Goal: Task Accomplishment & Management: Use online tool/utility

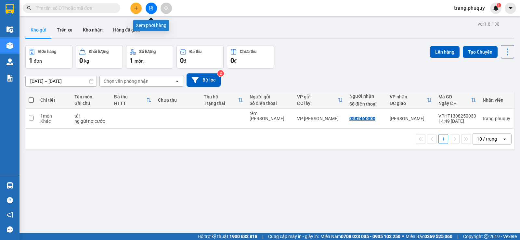
click at [153, 11] on button at bounding box center [151, 8] width 11 height 11
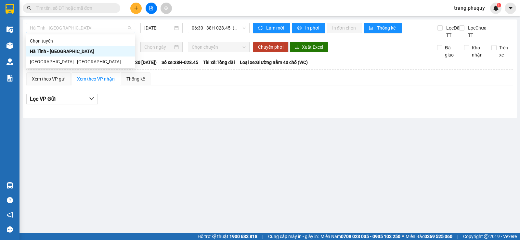
click at [77, 28] on span "Hà Tĩnh - [GEOGRAPHIC_DATA]" at bounding box center [80, 28] width 101 height 10
click at [63, 52] on div "Hà Tĩnh - [GEOGRAPHIC_DATA]" at bounding box center [80, 51] width 101 height 7
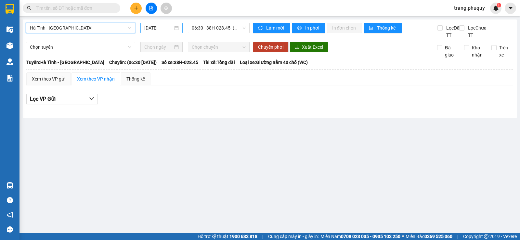
click at [159, 28] on input "[DATE]" at bounding box center [158, 27] width 29 height 7
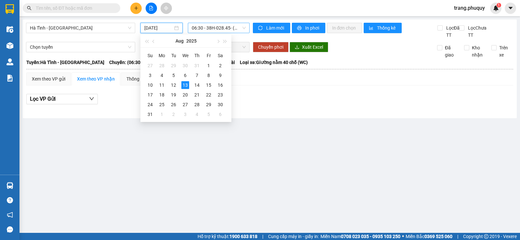
click at [209, 30] on span "06:30 - 38H-028.45 - (Đã hủy)" at bounding box center [219, 28] width 54 height 10
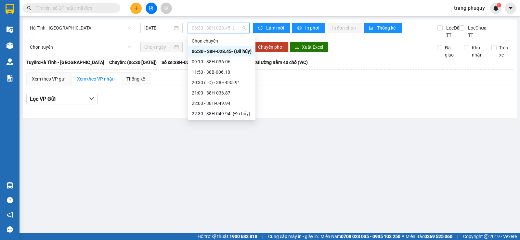
drag, startPoint x: 100, startPoint y: 30, endPoint x: 97, endPoint y: 34, distance: 6.0
click at [100, 31] on span "Hà Tĩnh - [GEOGRAPHIC_DATA]" at bounding box center [80, 28] width 101 height 10
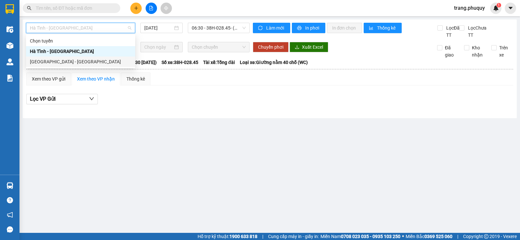
click at [48, 62] on div "[GEOGRAPHIC_DATA] - [GEOGRAPHIC_DATA]" at bounding box center [80, 61] width 101 height 7
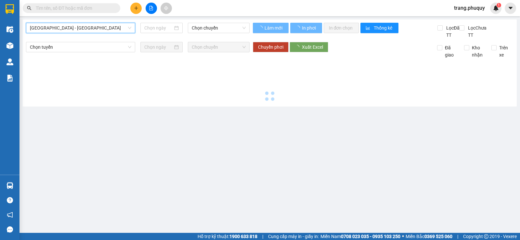
type input "[DATE]"
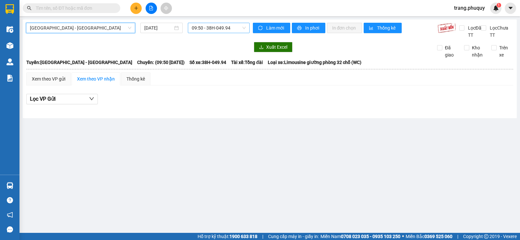
click at [213, 27] on span "09:50 - 38H-049.94" at bounding box center [219, 28] width 54 height 10
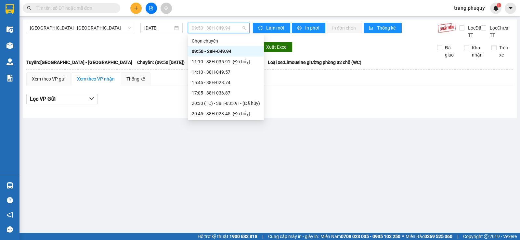
click at [216, 49] on div "09:50 - 38H-049.94" at bounding box center [226, 51] width 68 height 7
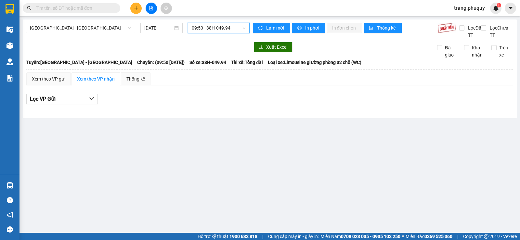
click at [220, 25] on span "09:50 - 38H-049.94" at bounding box center [219, 28] width 54 height 10
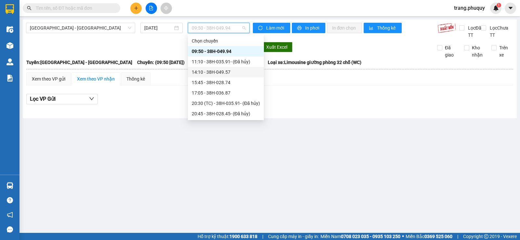
click at [218, 73] on div "14:10 - 38H-049.57" at bounding box center [226, 72] width 68 height 7
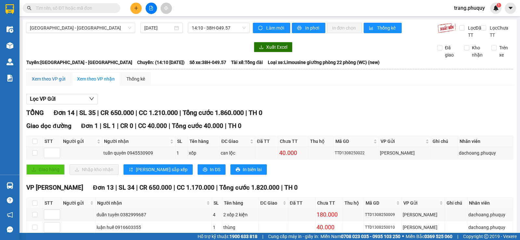
click at [50, 79] on div "Xem theo VP gửi" at bounding box center [48, 78] width 33 height 7
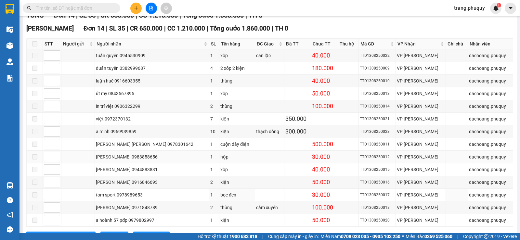
scroll to position [125, 0]
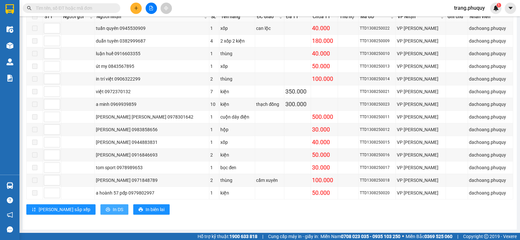
click at [113, 211] on span "In DS" at bounding box center [118, 209] width 10 height 7
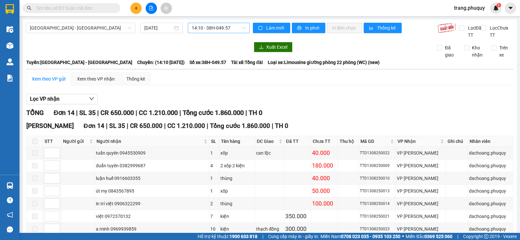
click at [218, 30] on span "14:10 - 38H-049.57" at bounding box center [219, 28] width 54 height 10
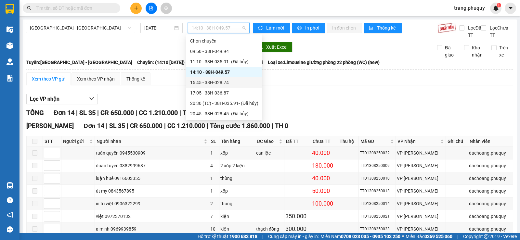
click at [215, 81] on div "15:45 - 38H-028.74" at bounding box center [224, 82] width 68 height 7
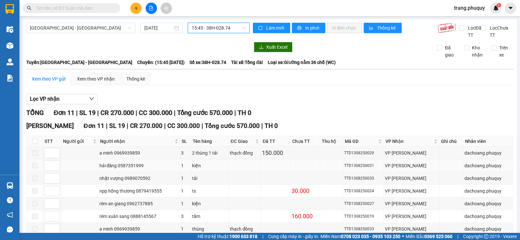
scroll to position [87, 0]
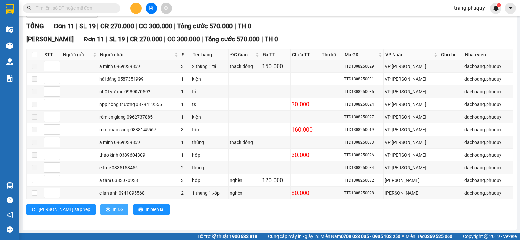
click at [100, 205] on button "In DS" at bounding box center [114, 210] width 28 height 10
